Goal: Information Seeking & Learning: Learn about a topic

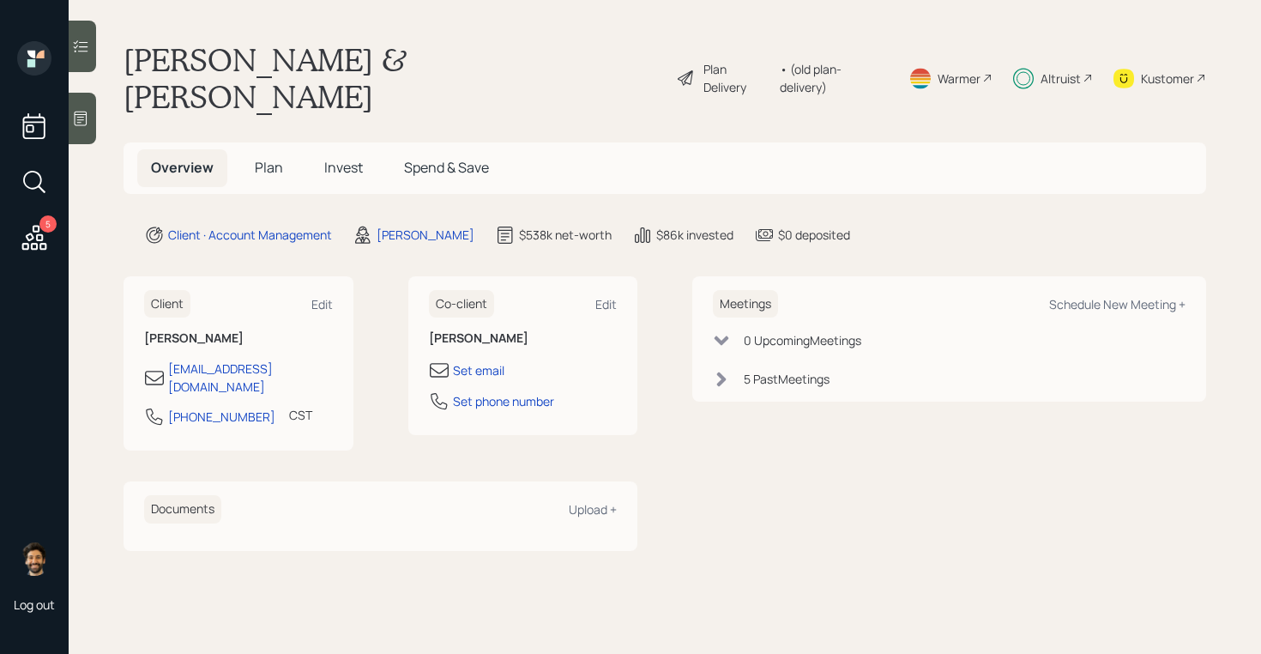
click at [341, 158] on span "Invest" at bounding box center [343, 167] width 39 height 19
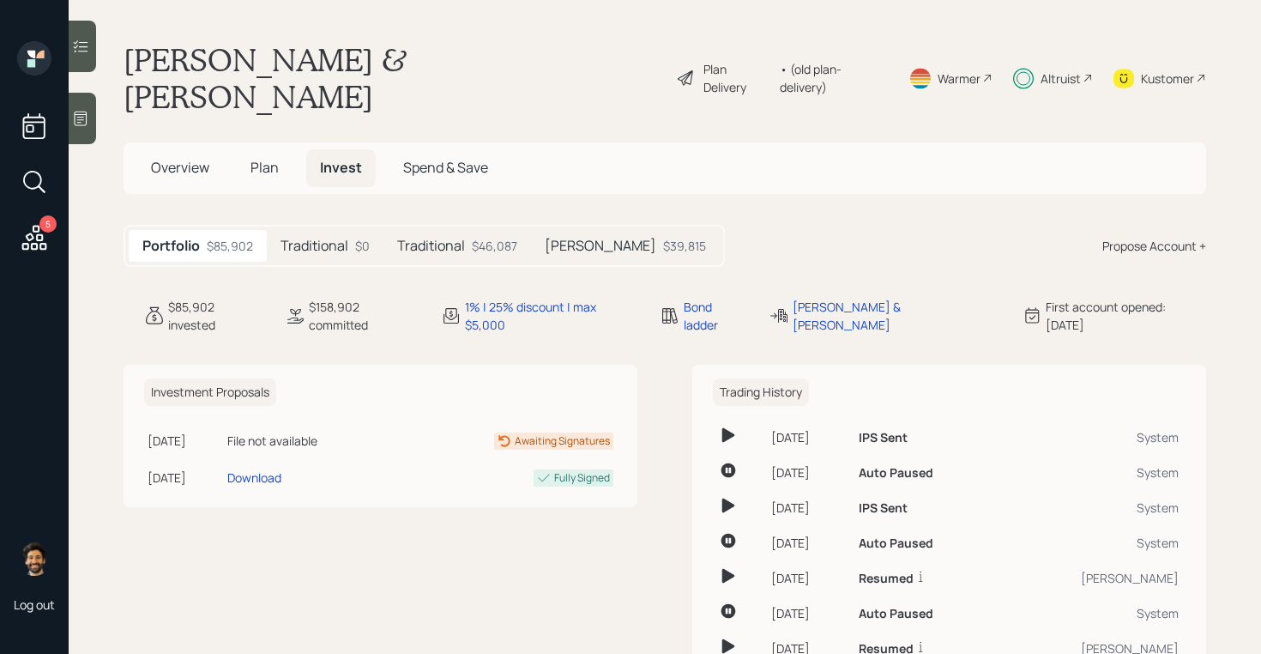
click at [339, 230] on div "Traditional $0" at bounding box center [325, 246] width 117 height 32
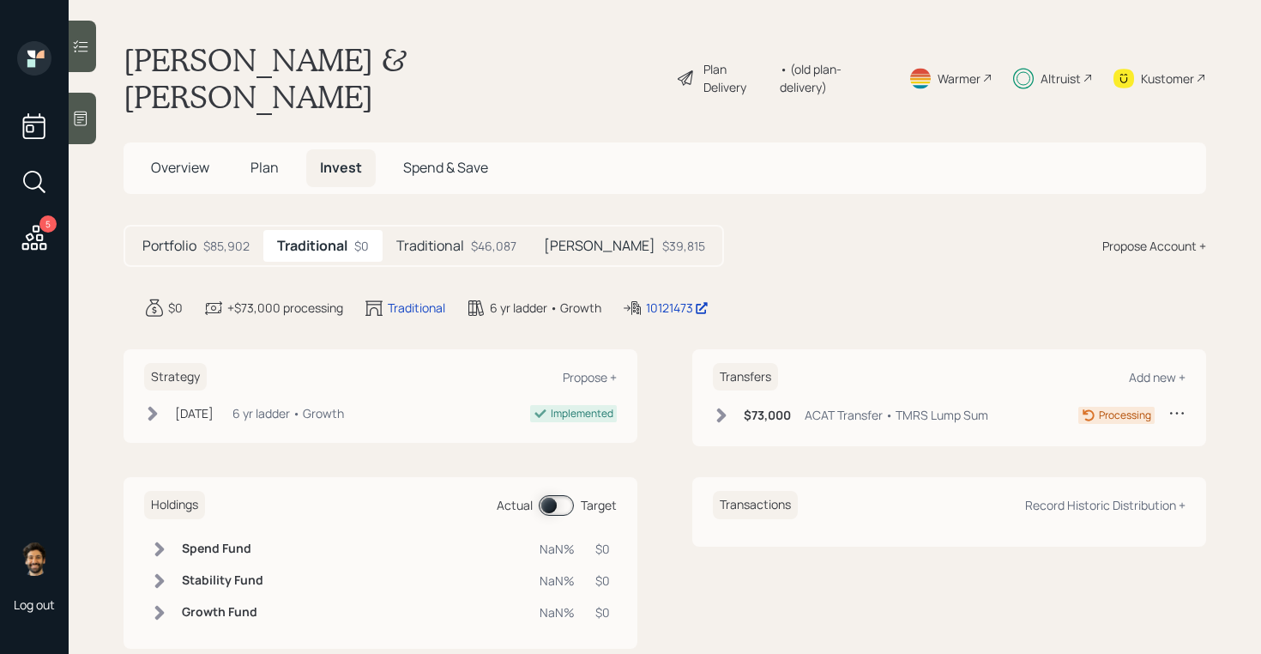
click at [456, 238] on h5 "Traditional" at bounding box center [430, 246] width 68 height 16
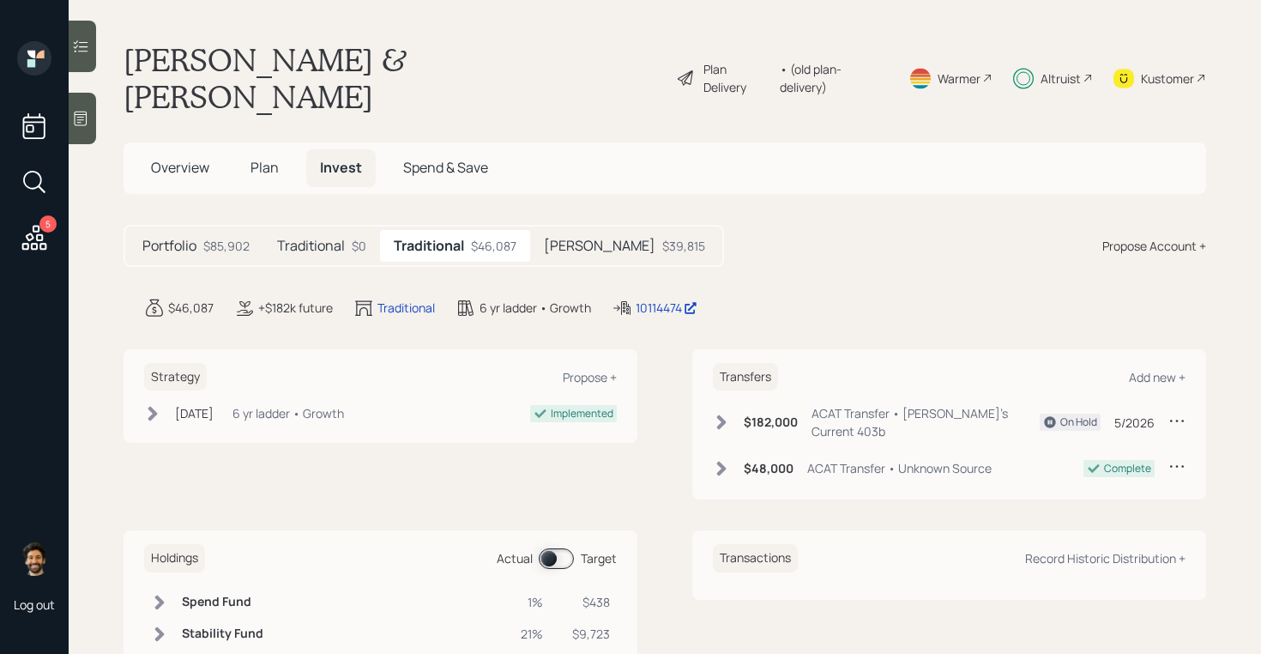
click at [571, 238] on h5 "[PERSON_NAME]" at bounding box center [600, 246] width 112 height 16
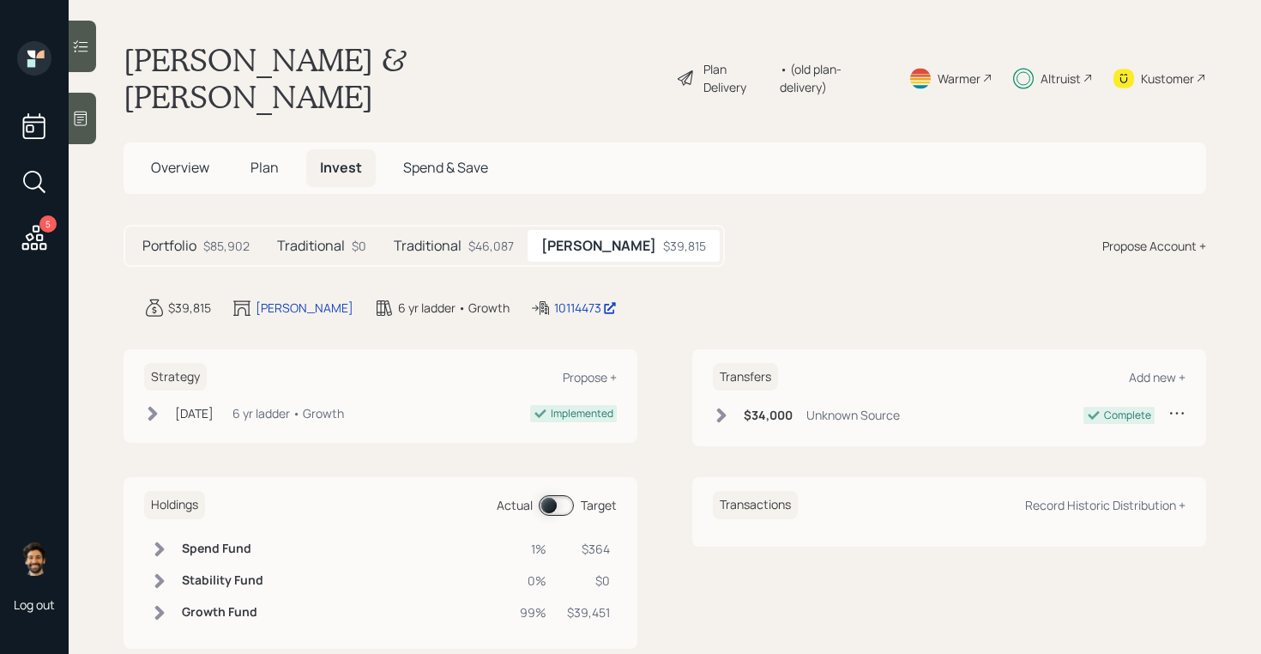
click at [492, 237] on div "$46,087" at bounding box center [490, 246] width 45 height 18
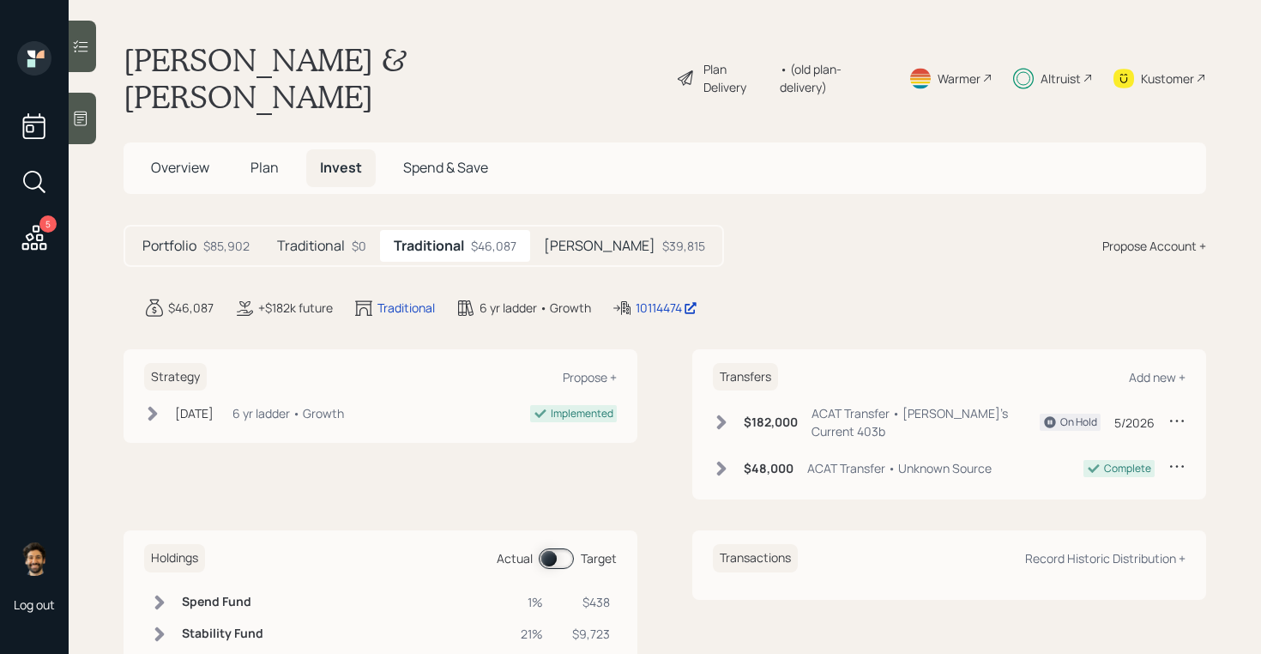
click at [195, 158] on span "Overview" at bounding box center [180, 167] width 58 height 19
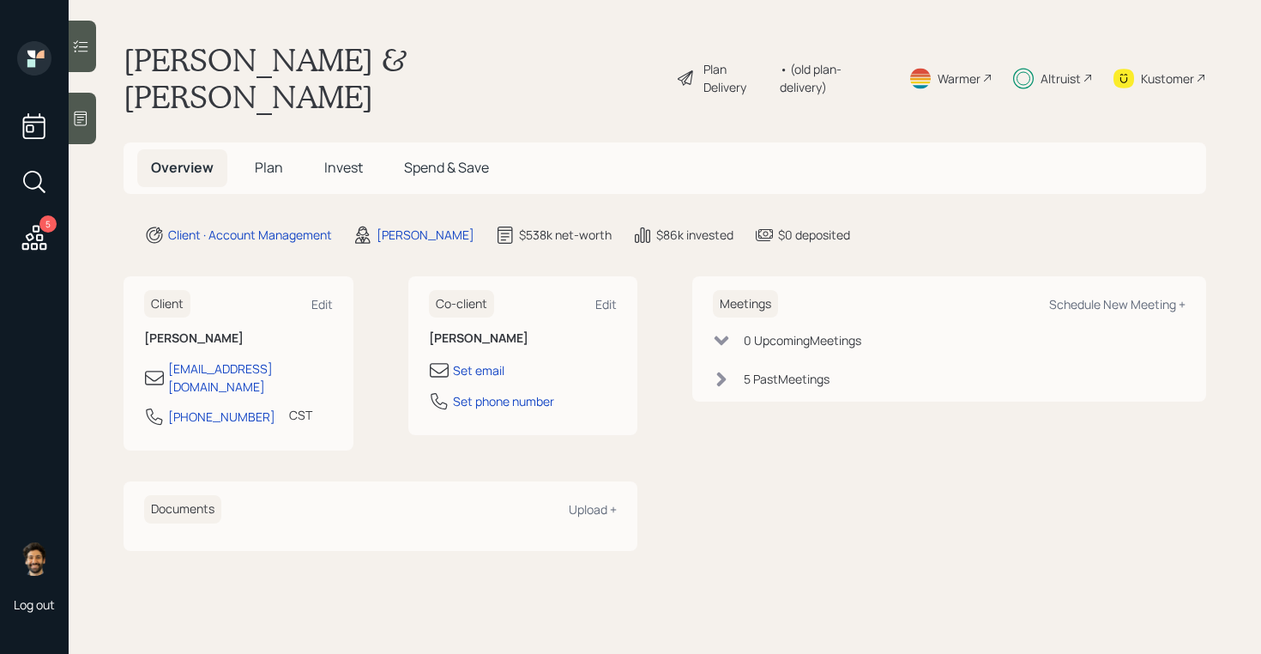
click at [265, 158] on span "Plan" at bounding box center [269, 167] width 28 height 19
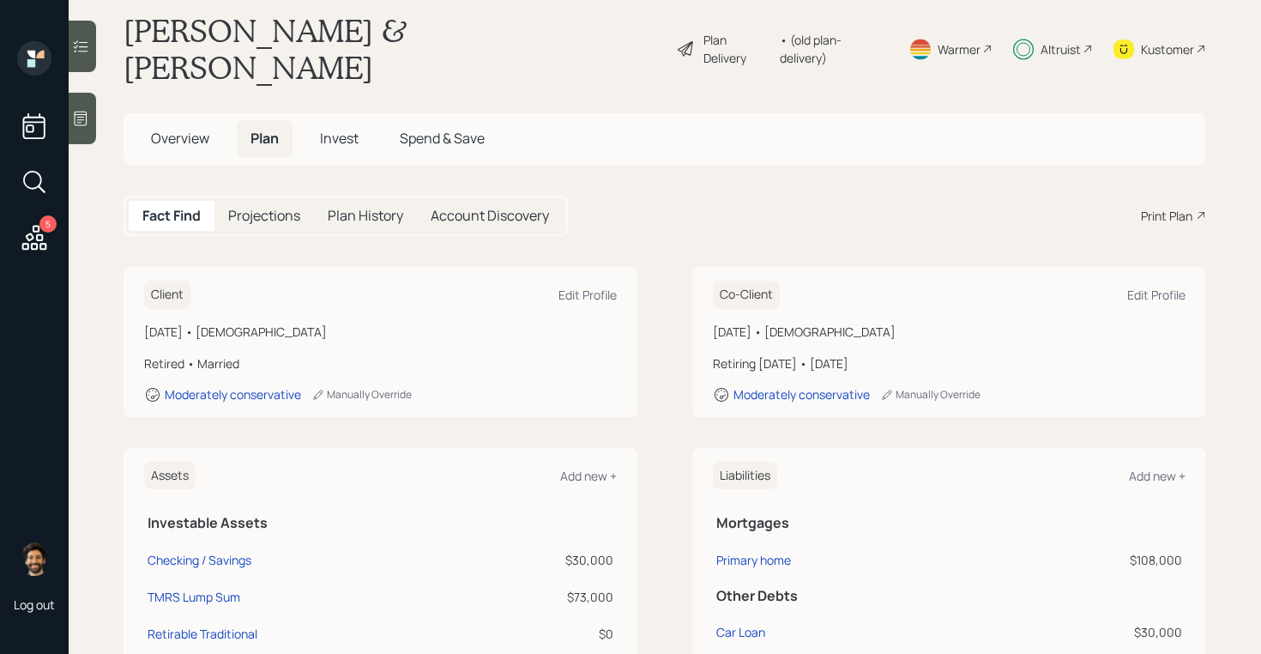
scroll to position [33, 0]
